Goal: Transaction & Acquisition: Book appointment/travel/reservation

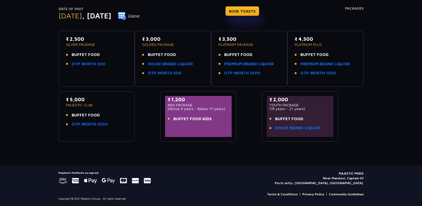
scroll to position [35, 0]
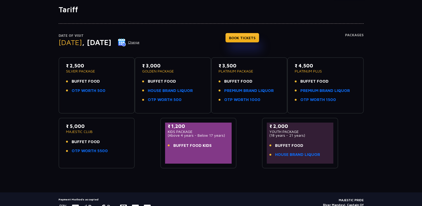
click at [102, 143] on li "BUFFET FOOD" at bounding box center [96, 142] width 61 height 6
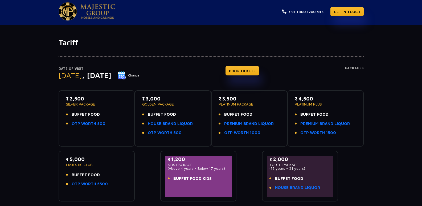
scroll to position [0, 0]
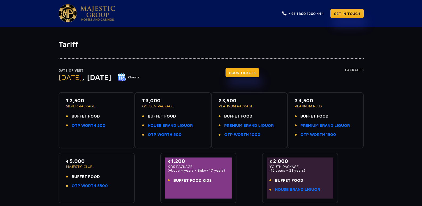
click at [251, 72] on link "BOOK TICKETS" at bounding box center [242, 72] width 34 height 9
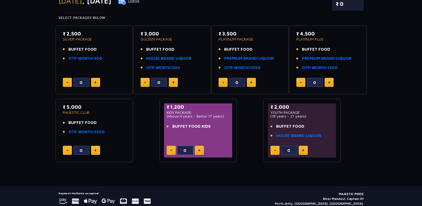
scroll to position [80, 0]
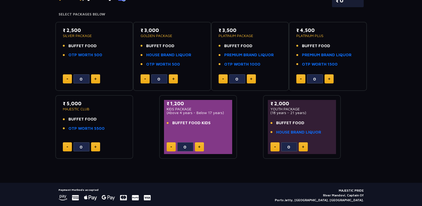
click at [92, 145] on button at bounding box center [95, 146] width 9 height 9
type input "1"
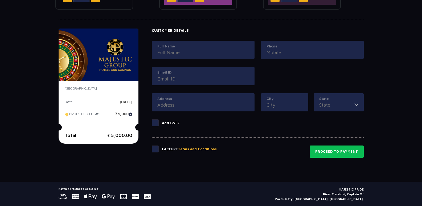
scroll to position [245, 0]
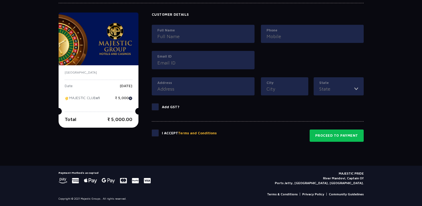
click at [338, 92] on input "State" at bounding box center [336, 88] width 35 height 7
